Goal: Task Accomplishment & Management: Complete application form

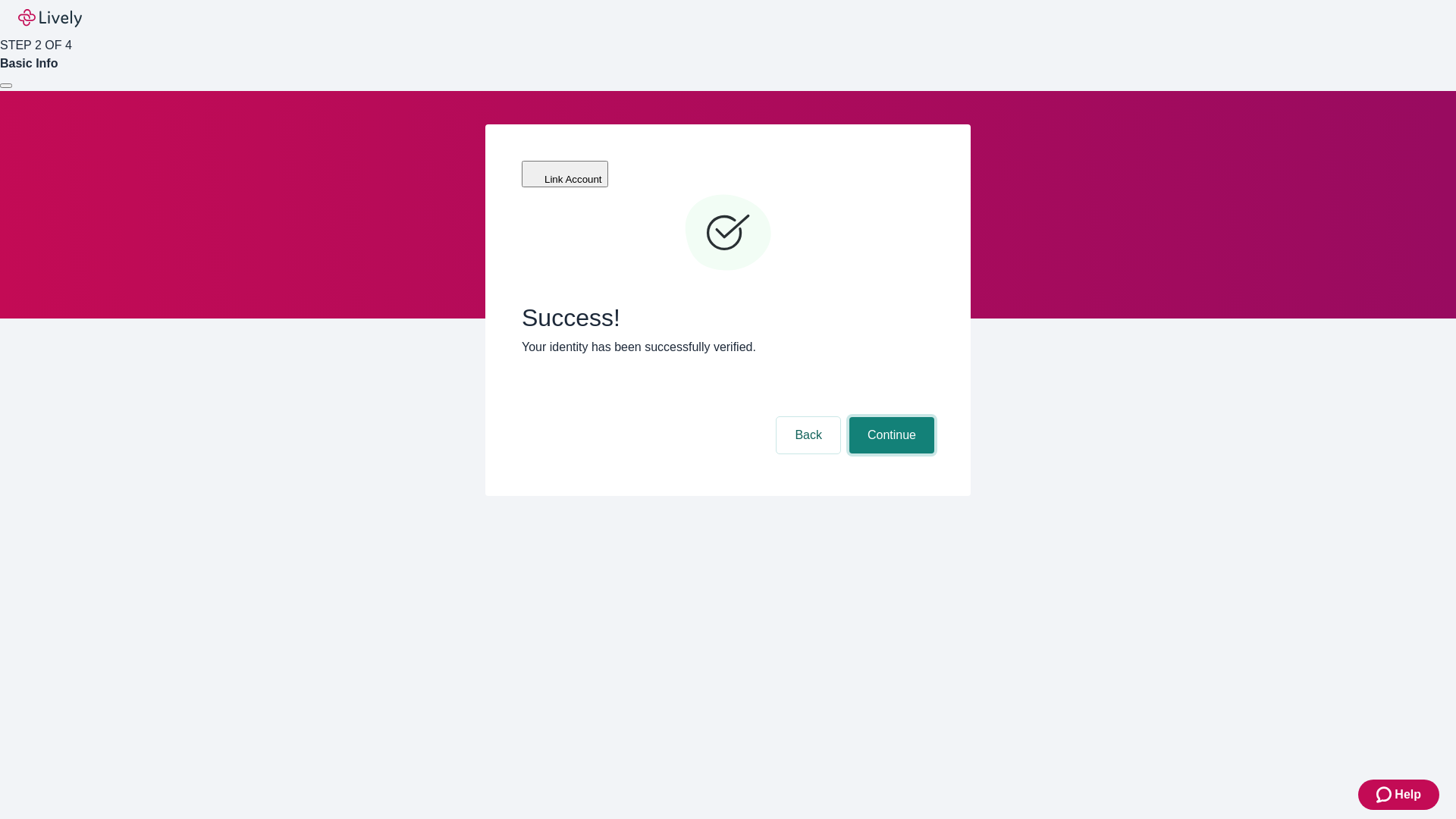
click at [890, 418] on button "Continue" at bounding box center [891, 436] width 85 height 37
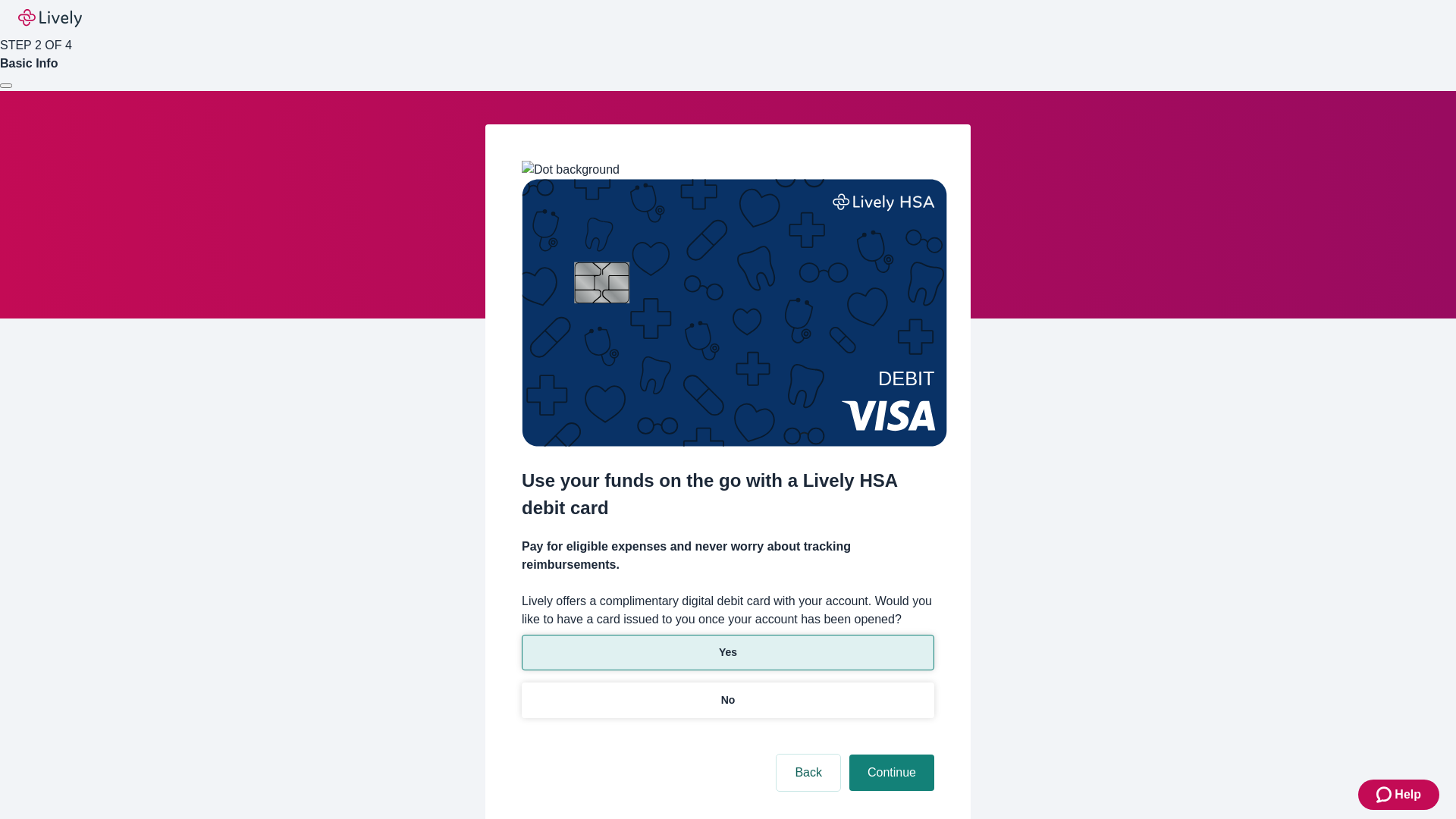
click at [727, 645] on p "Yes" at bounding box center [728, 653] width 18 height 16
click at [890, 755] on button "Continue" at bounding box center [891, 773] width 85 height 37
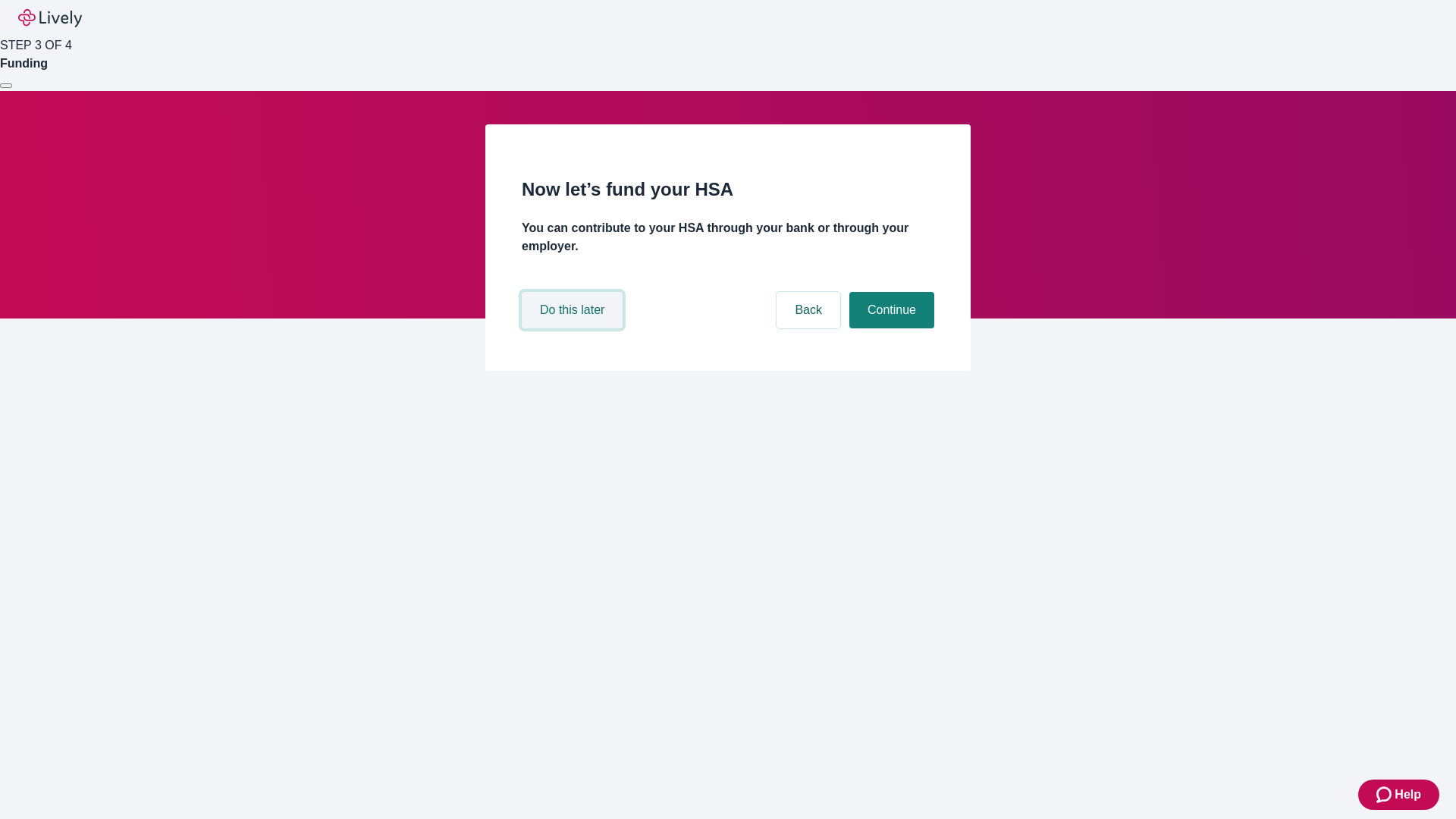
click at [574, 328] on button "Do this later" at bounding box center [572, 311] width 101 height 37
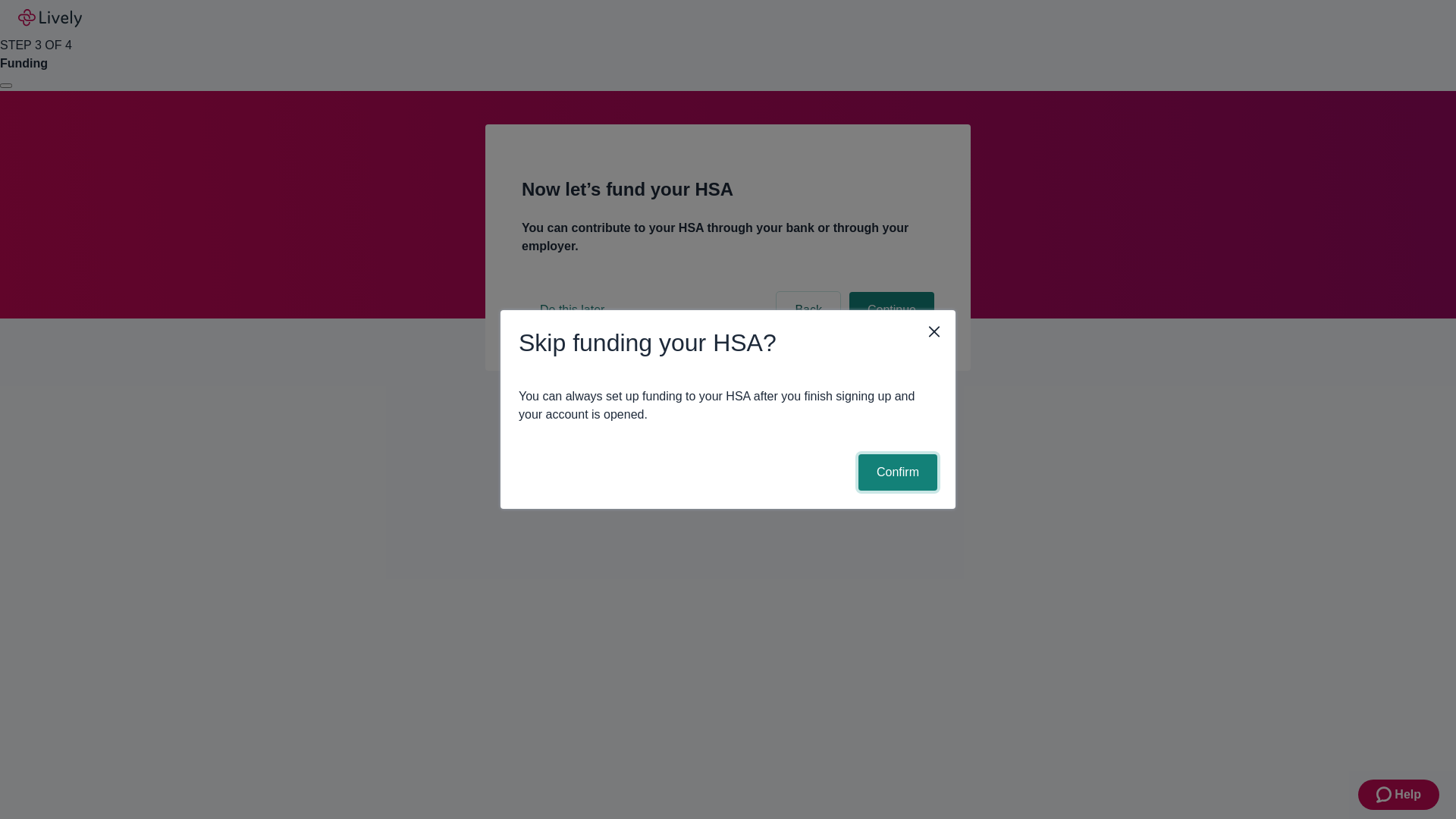
click at [896, 472] on button "Confirm" at bounding box center [897, 472] width 79 height 37
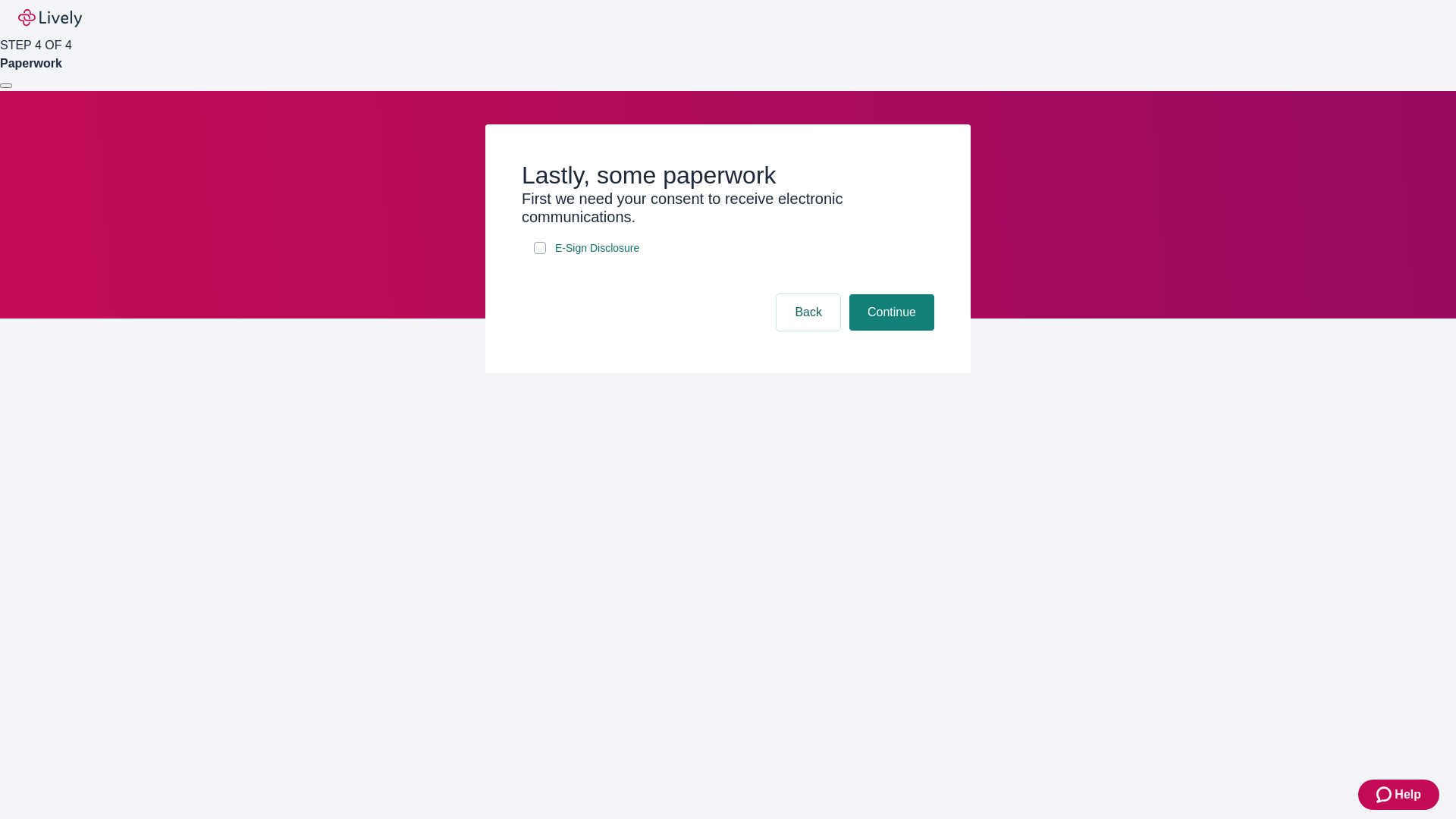
click at [540, 254] on input "E-Sign Disclosure" at bounding box center [540, 248] width 12 height 12
checkbox input "true"
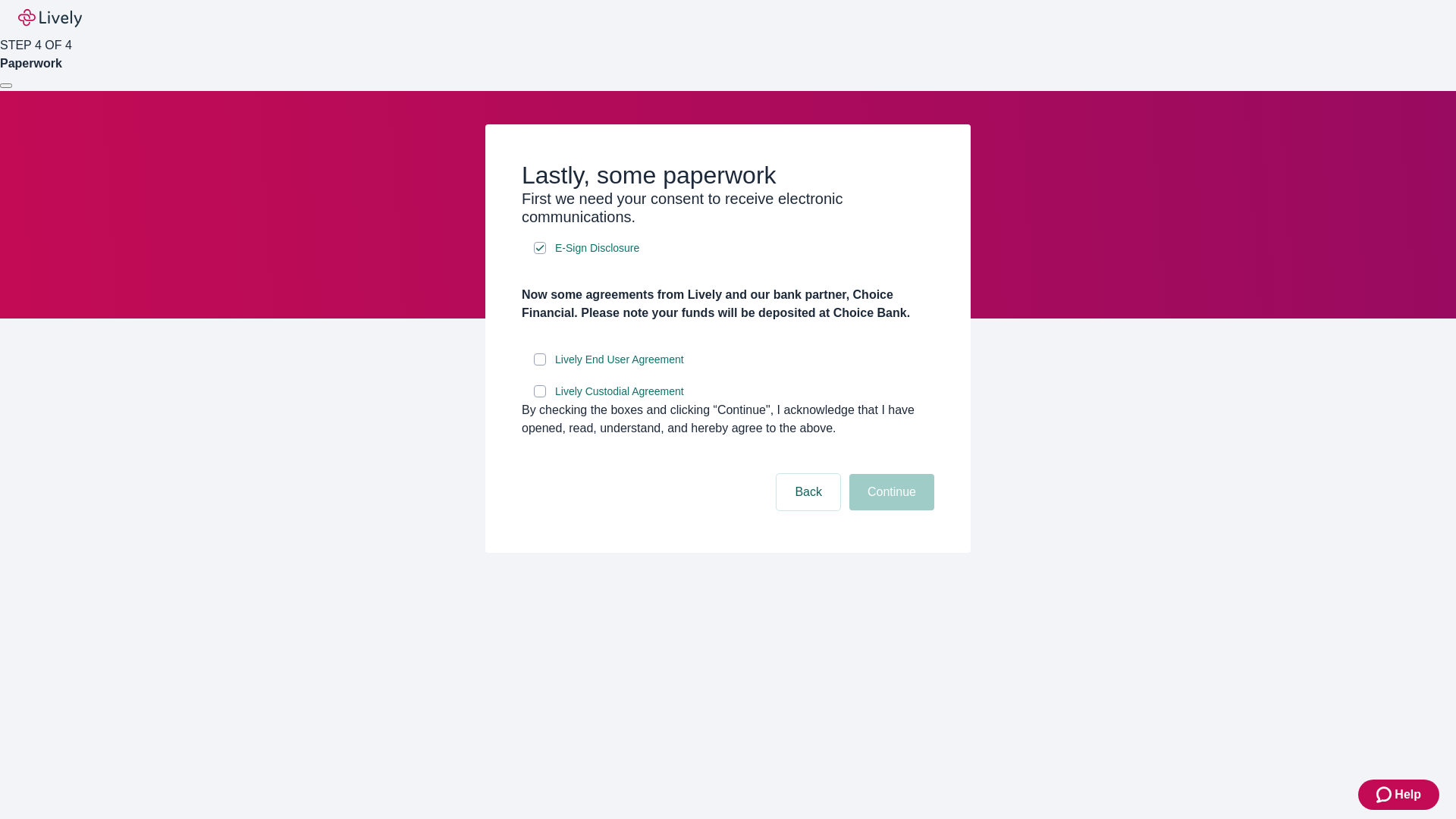
click at [540, 366] on input "Lively End User Agreement" at bounding box center [540, 360] width 12 height 12
checkbox input "true"
click at [540, 398] on input "Lively Custodial Agreement" at bounding box center [540, 392] width 12 height 12
checkbox input "true"
click at [890, 511] on button "Continue" at bounding box center [891, 492] width 85 height 37
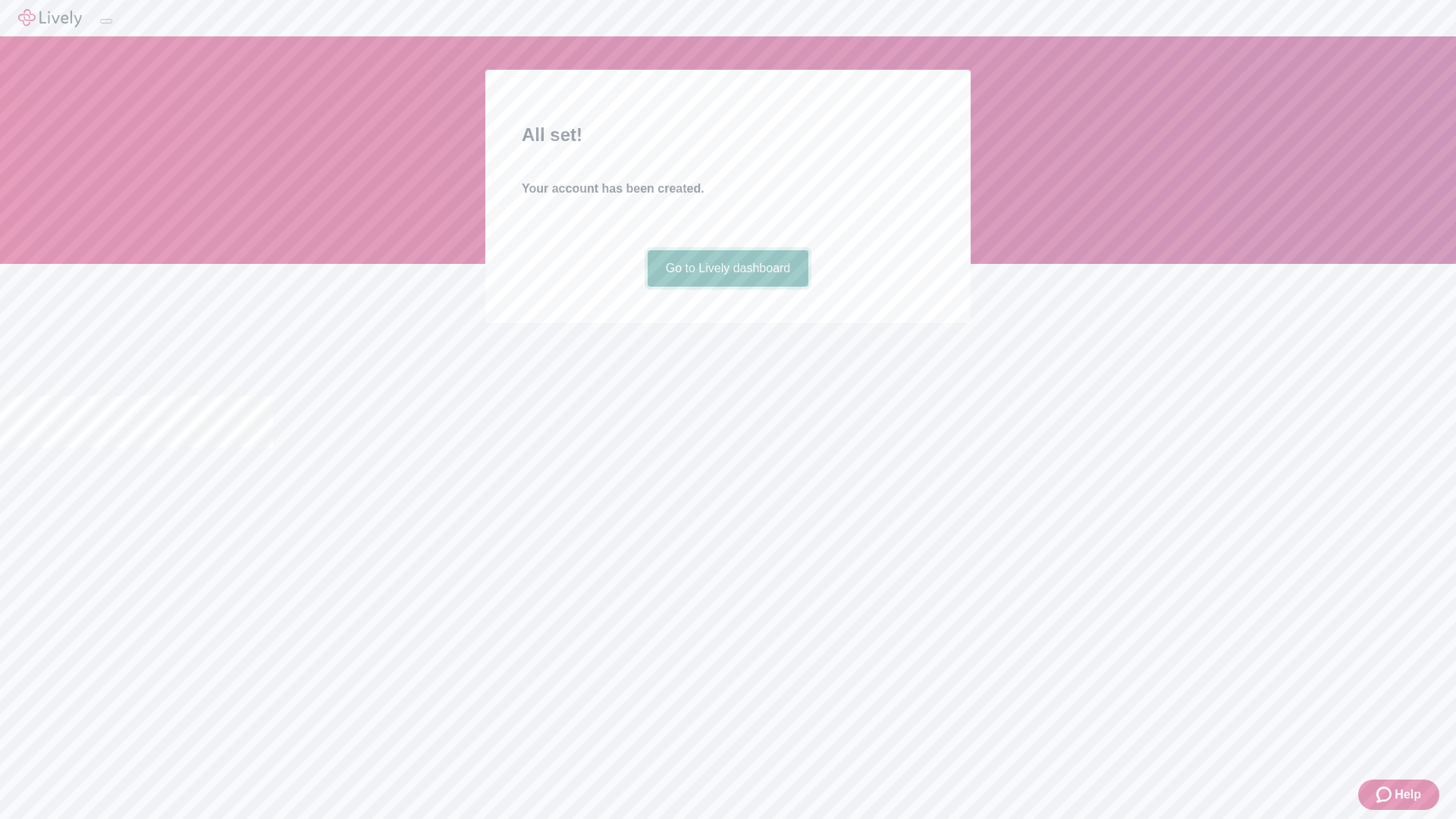
click at [727, 287] on link "Go to Lively dashboard" at bounding box center [729, 269] width 162 height 37
